Goal: Book appointment/travel/reservation

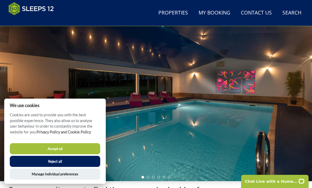
click at [64, 167] on button "Reject all" at bounding box center [55, 161] width 90 height 11
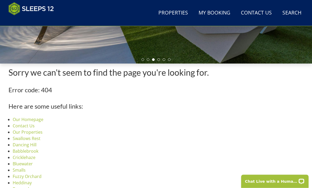
scroll to position [156, 0]
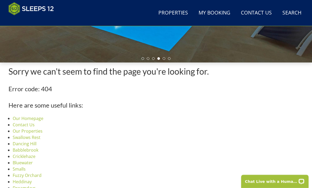
click at [40, 119] on link "Our Homepage" at bounding box center [28, 119] width 31 height 6
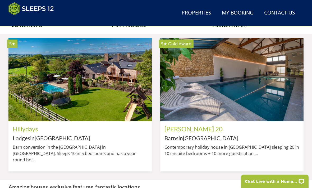
scroll to position [422, 0]
click at [250, 107] on img at bounding box center [231, 79] width 143 height 83
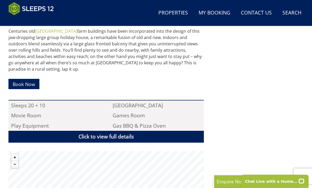
scroll to position [317, 0]
click at [176, 14] on link "Properties" at bounding box center [173, 13] width 34 height 12
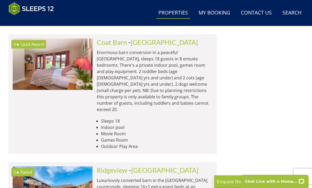
scroll to position [983, 0]
click at [147, 167] on link "[GEOGRAPHIC_DATA]" at bounding box center [164, 171] width 67 height 8
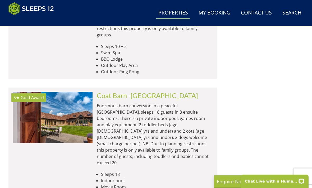
scroll to position [930, 0]
click at [141, 92] on link "[GEOGRAPHIC_DATA]" at bounding box center [163, 96] width 67 height 8
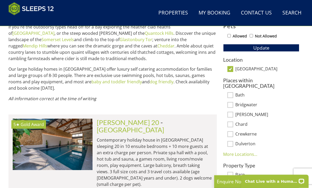
scroll to position [312, 0]
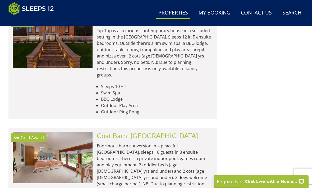
click at [148, 132] on link "[GEOGRAPHIC_DATA]" at bounding box center [163, 136] width 67 height 8
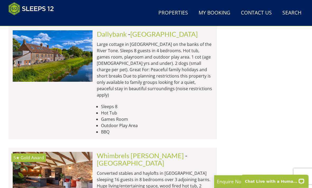
scroll to position [1207, 0]
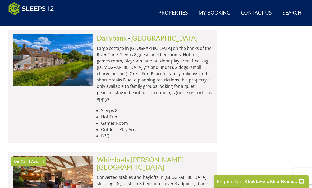
click at [139, 156] on link "Whimbrels [PERSON_NAME]" at bounding box center [140, 160] width 87 height 8
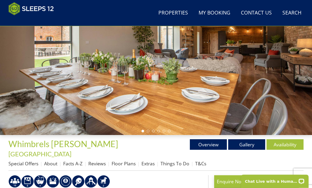
scroll to position [83, 0]
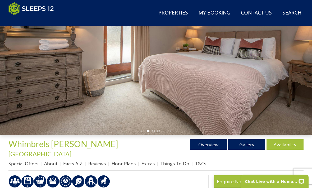
click at [250, 147] on link "Gallery" at bounding box center [246, 144] width 37 height 11
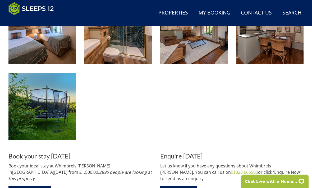
scroll to position [868, 0]
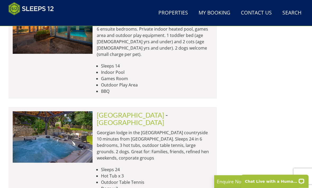
scroll to position [2411, 0]
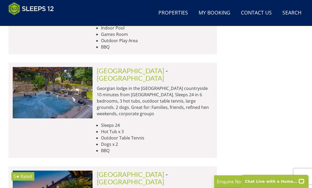
scroll to position [2456, 0]
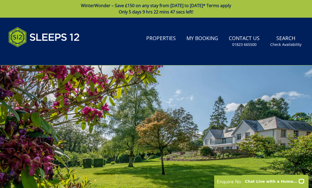
scroll to position [17, 0]
